Goal: Task Accomplishment & Management: Manage account settings

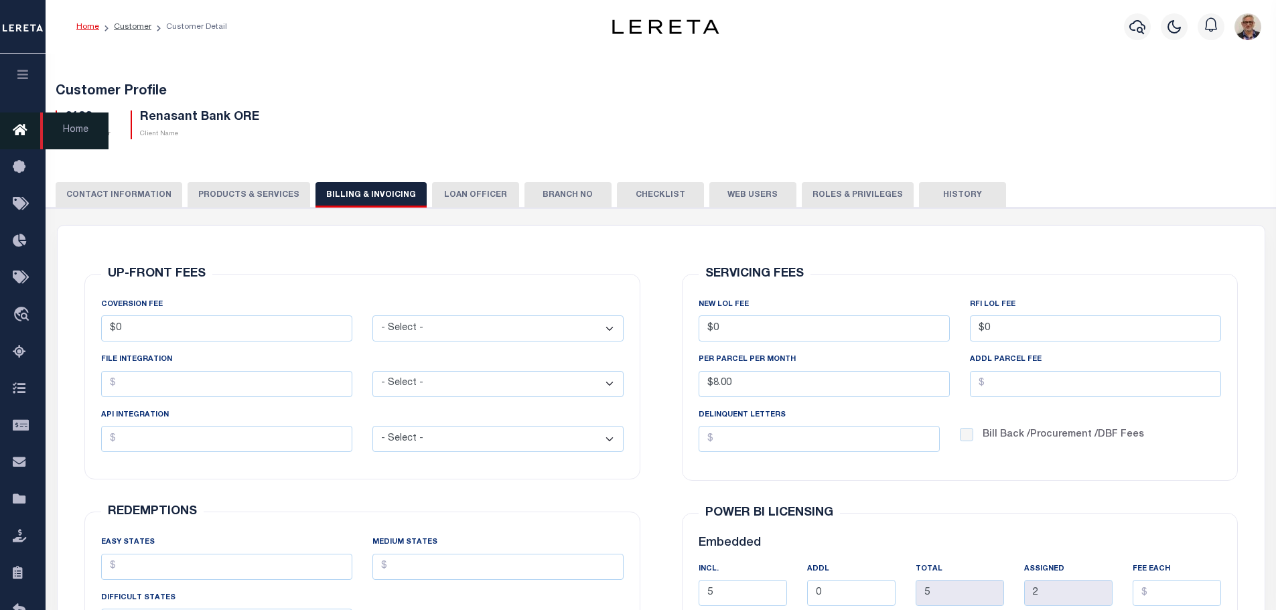
click at [23, 130] on icon at bounding box center [23, 131] width 21 height 17
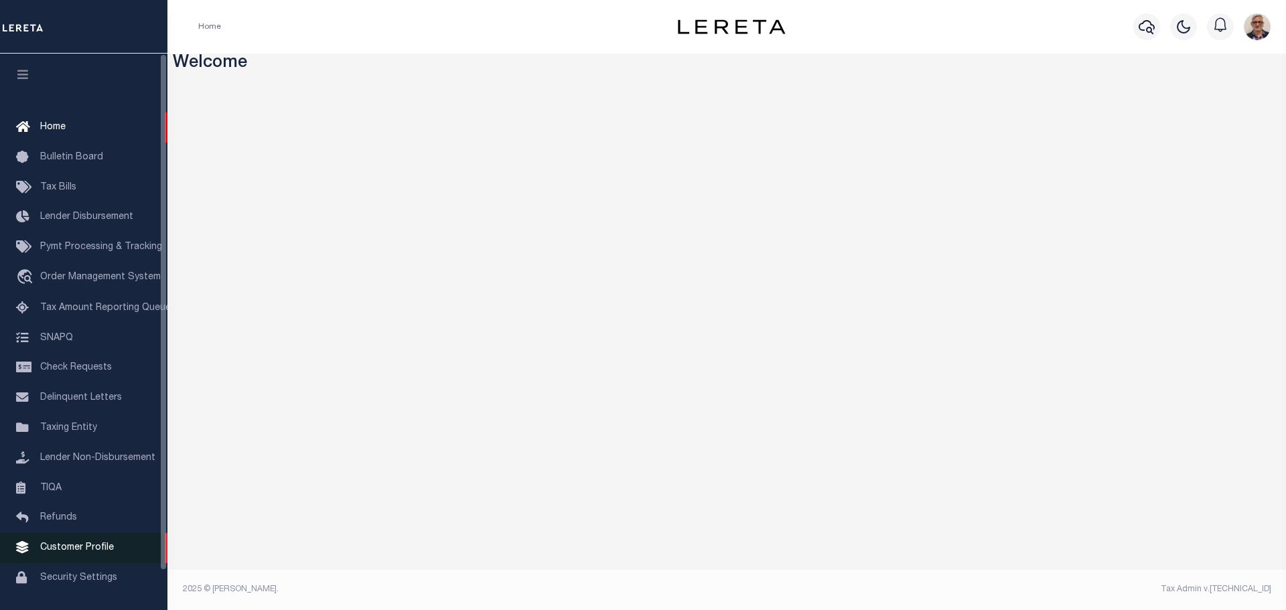
click at [58, 551] on span "Customer Profile" at bounding box center [77, 547] width 74 height 9
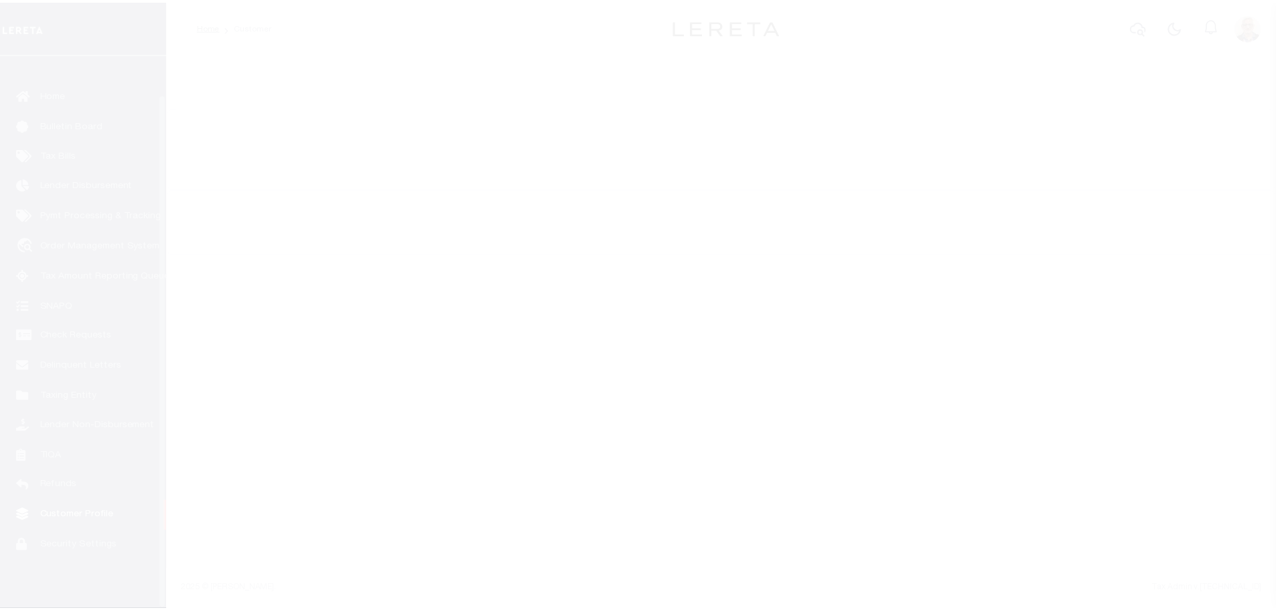
scroll to position [42, 0]
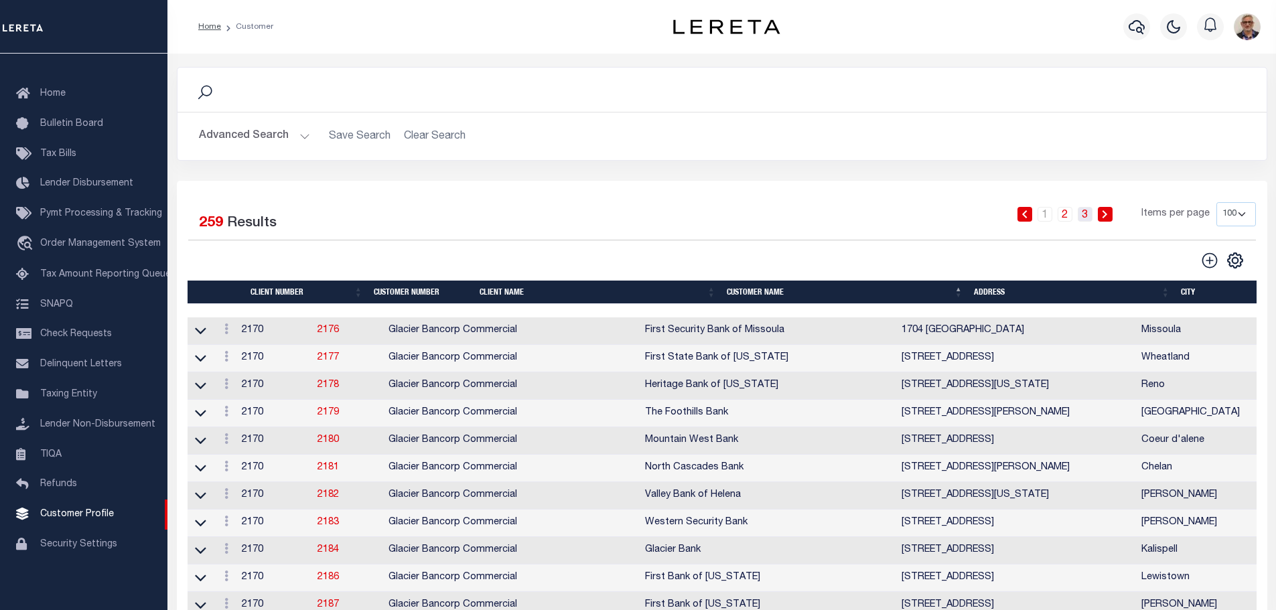
click at [1081, 219] on link "3" at bounding box center [1085, 214] width 15 height 15
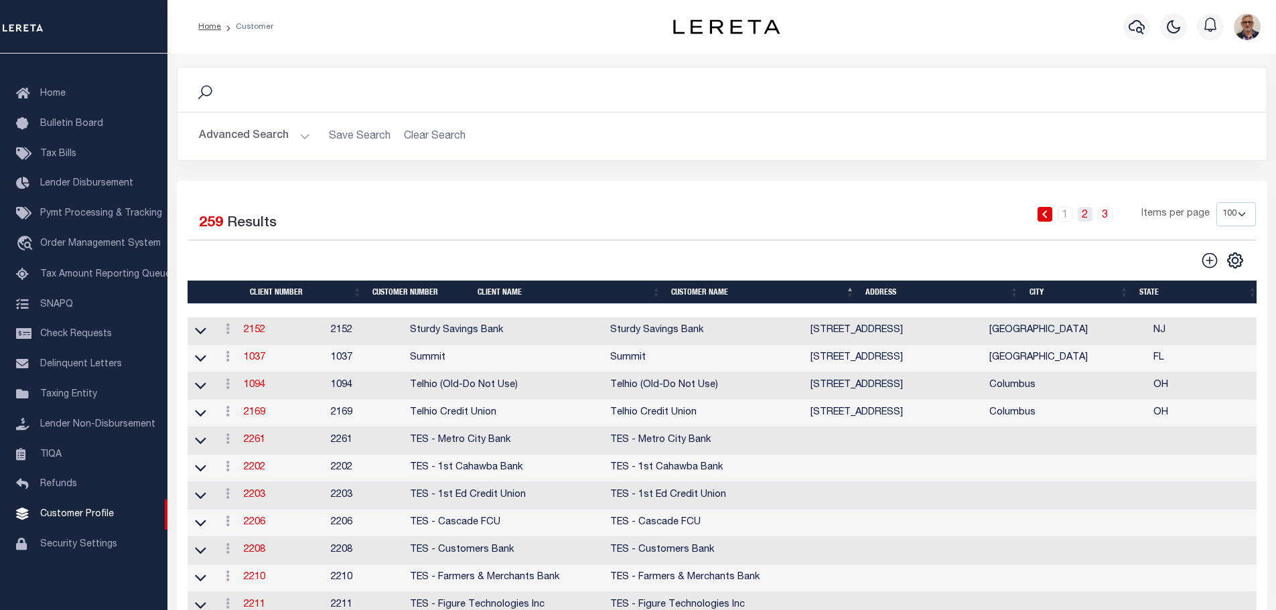
click at [1087, 209] on link "2" at bounding box center [1085, 214] width 15 height 15
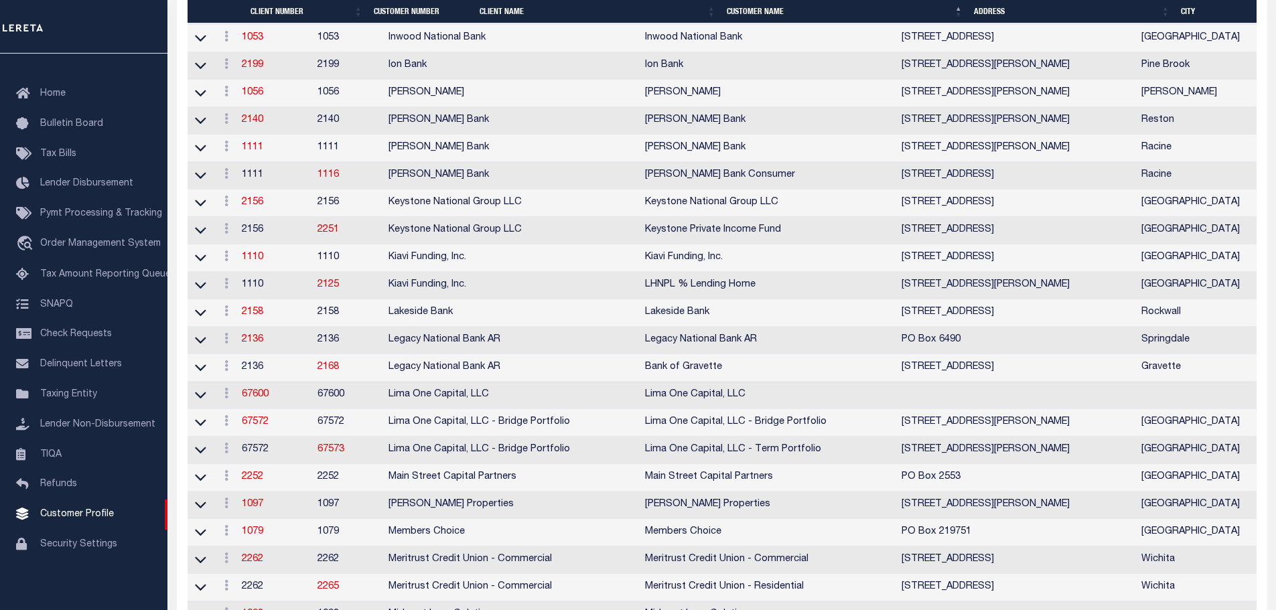
scroll to position [1005, 0]
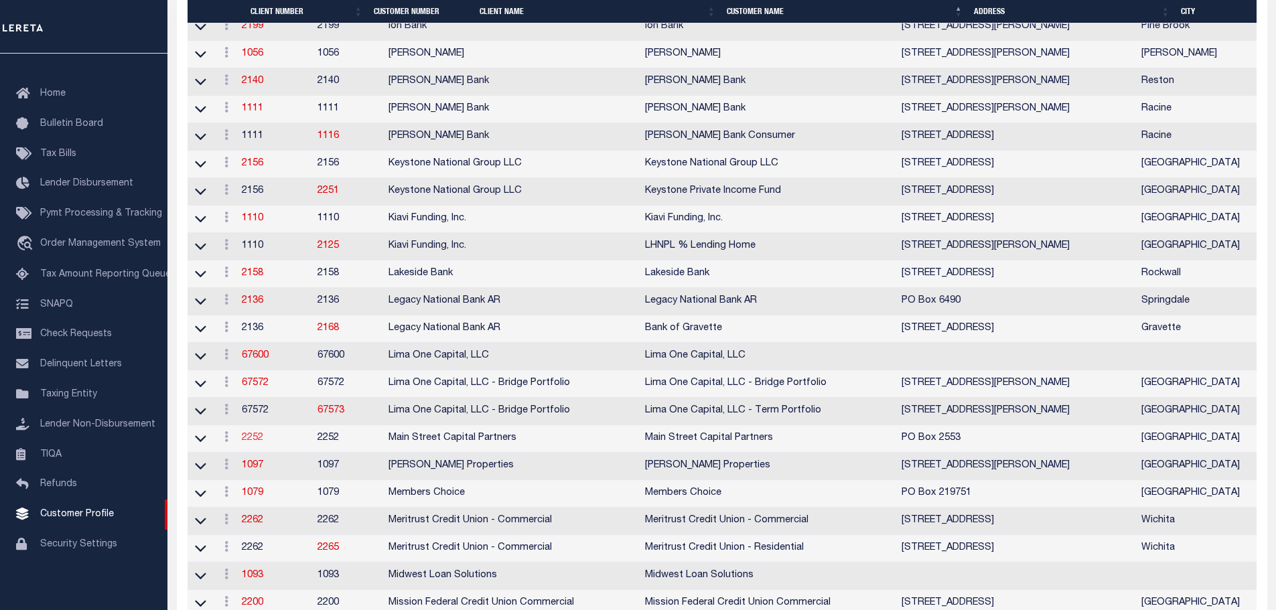
click at [258, 443] on link "2252" at bounding box center [252, 438] width 21 height 9
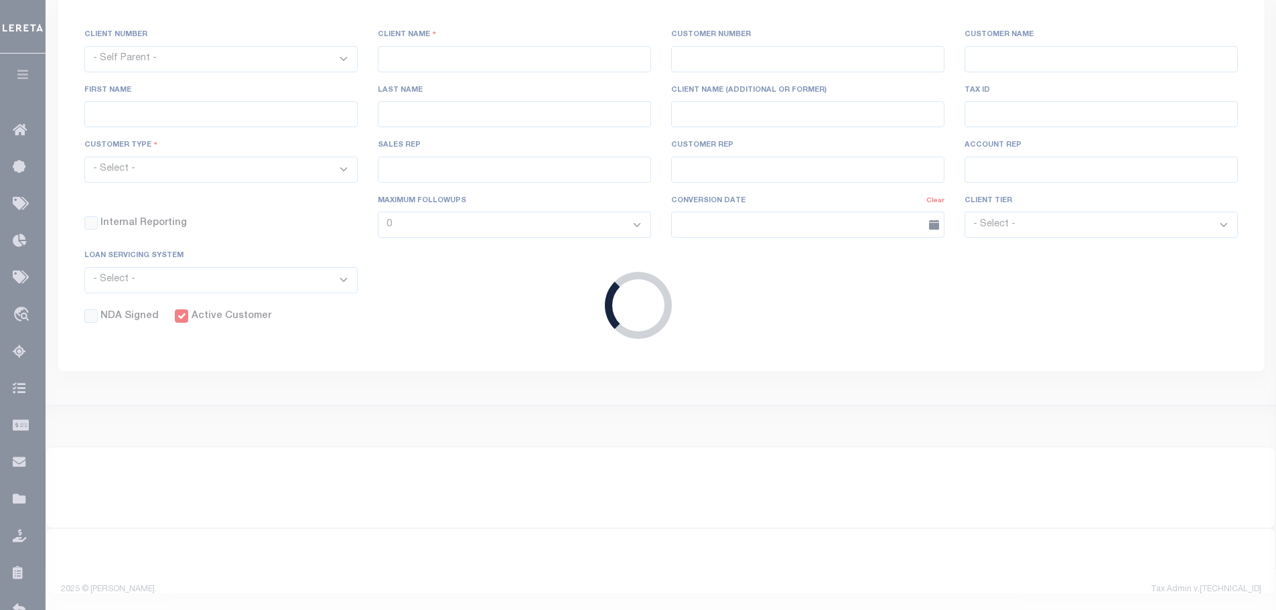
select select
type input "Main Street Capital Partners"
type input "2252"
type input "Main Street Capital Partners"
type input "Krissie"
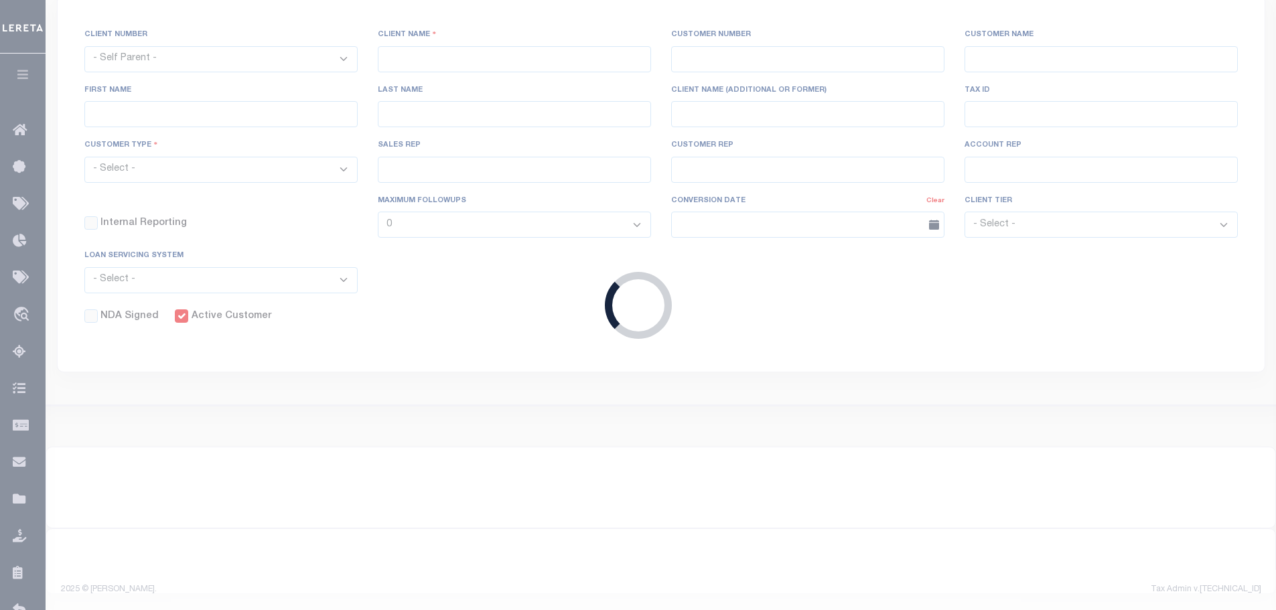
type input "Jones"
select select "Residential"
type input "Lauren McBride"
type input "Barbara Kendrick"
type input "Tony Targhetta"
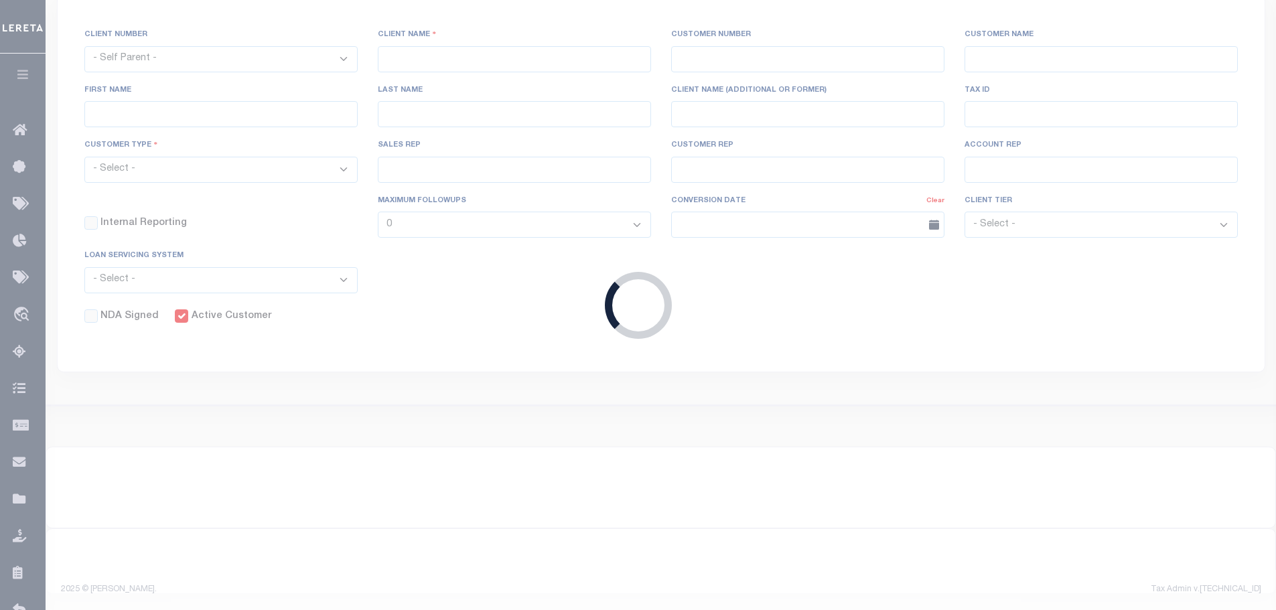
checkbox input "true"
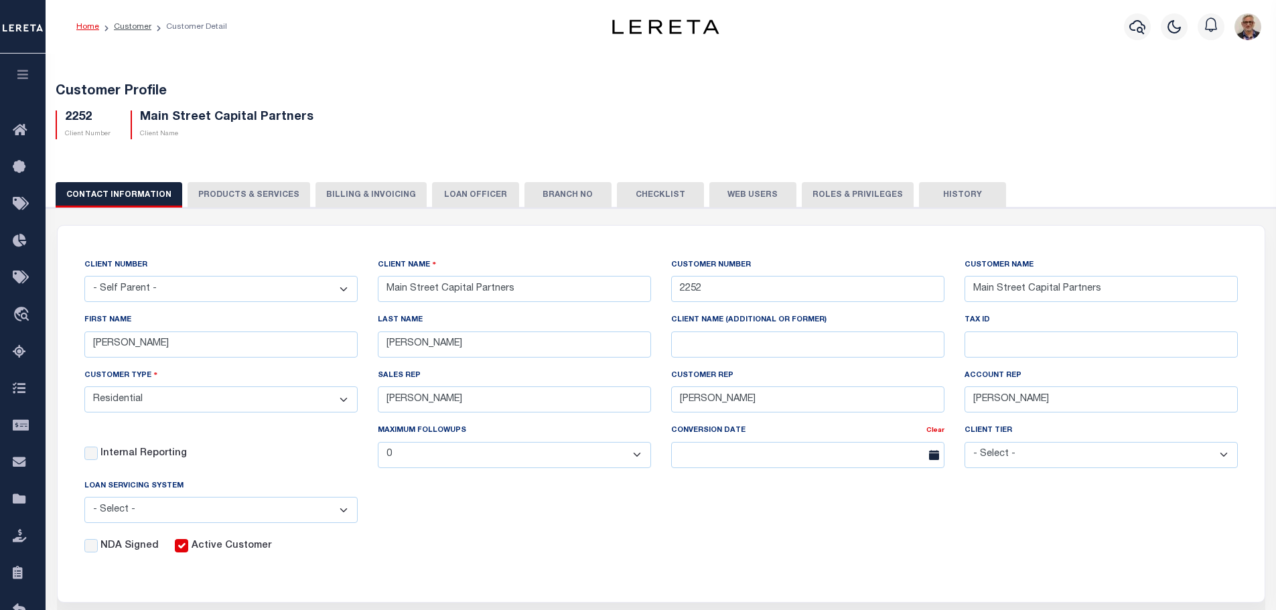
click at [730, 196] on button "Web Users" at bounding box center [753, 194] width 87 height 25
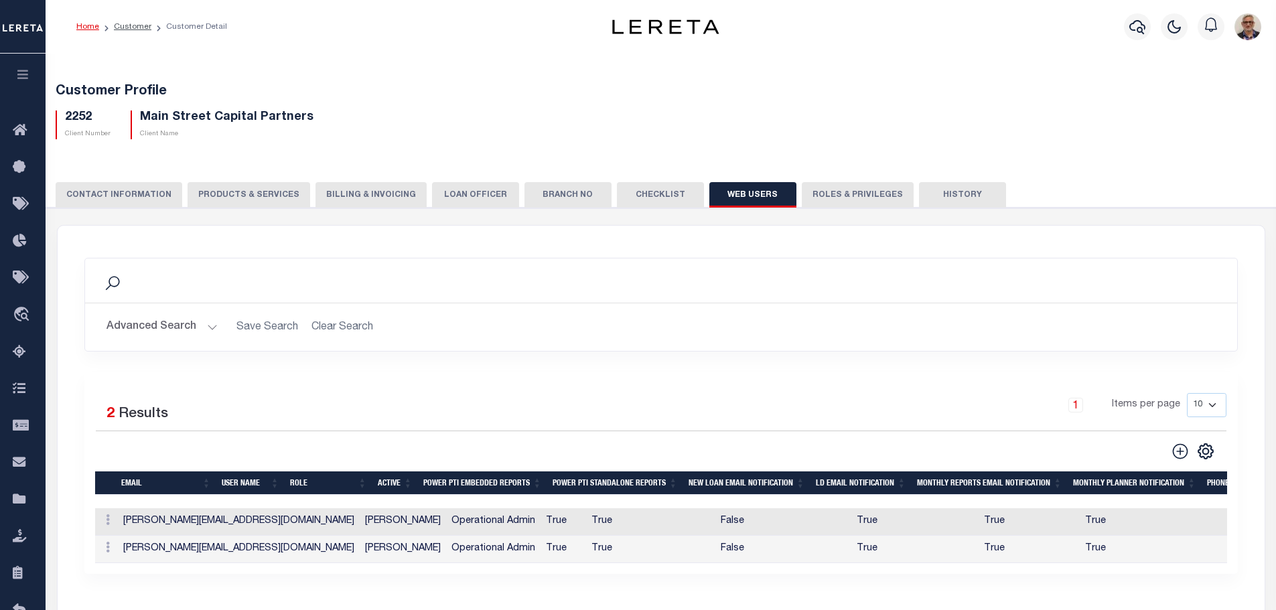
click at [338, 194] on button "Billing & Invoicing" at bounding box center [371, 194] width 111 height 25
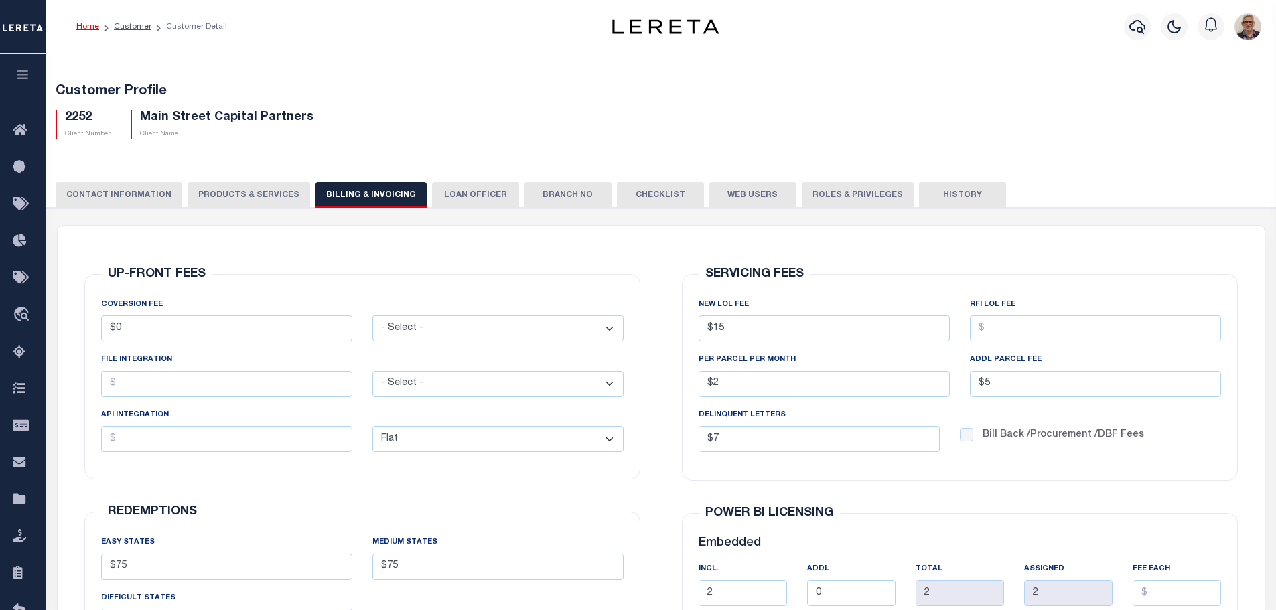
click at [132, 200] on button "CONTACT INFORMATION" at bounding box center [119, 194] width 127 height 25
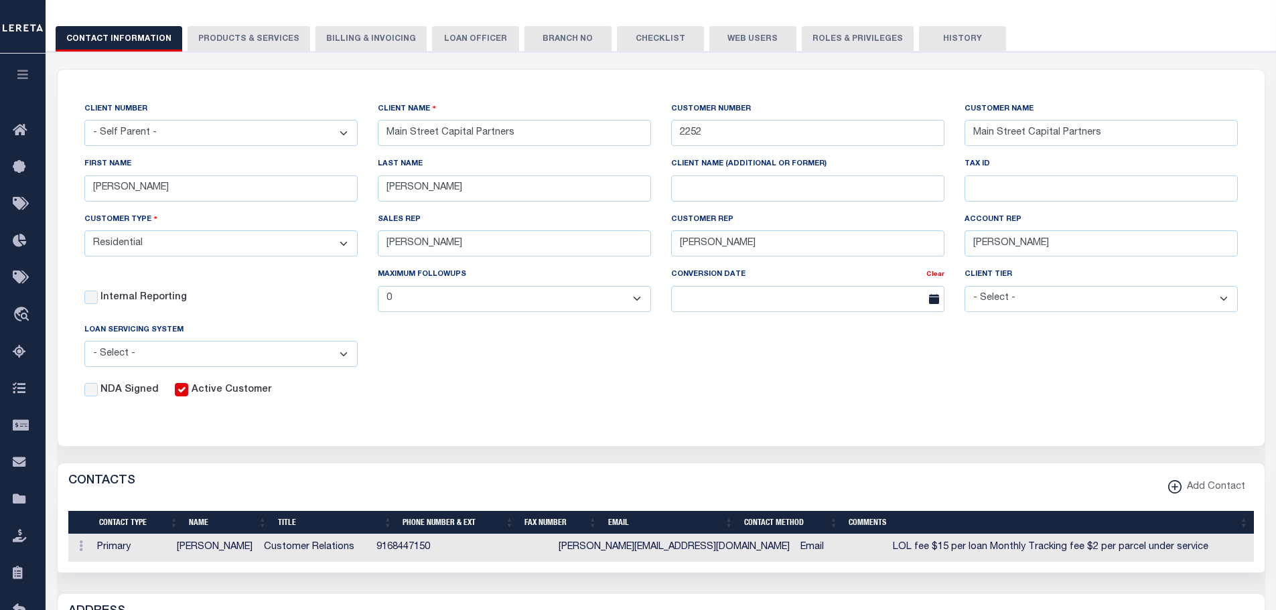
scroll to position [201, 0]
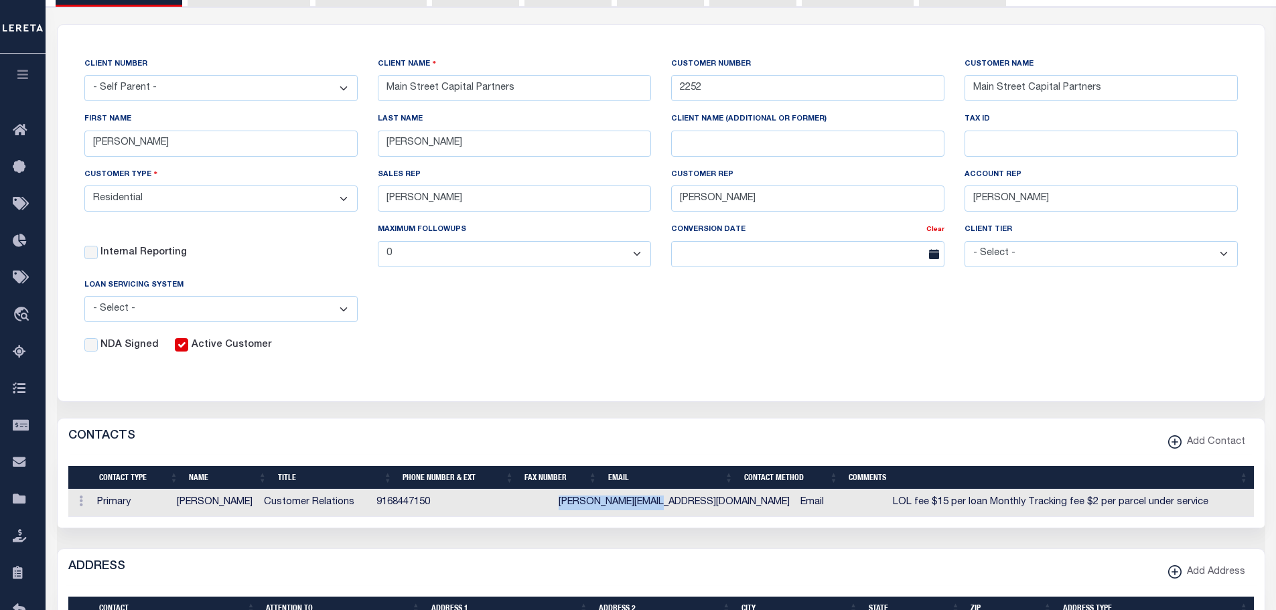
drag, startPoint x: 706, startPoint y: 509, endPoint x: 608, endPoint y: 509, distance: 97.2
click at [608, 509] on td "krissie@mscpinc.com" at bounding box center [674, 503] width 242 height 27
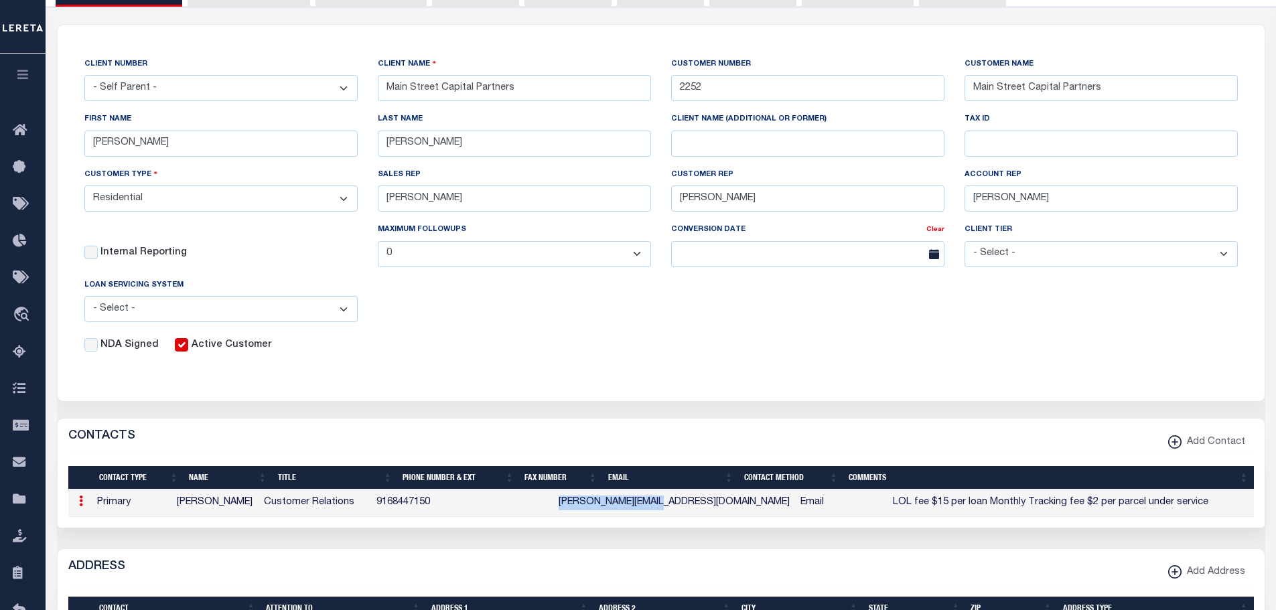
copy td "krissie@mscpinc.com"
